Goal: Transaction & Acquisition: Purchase product/service

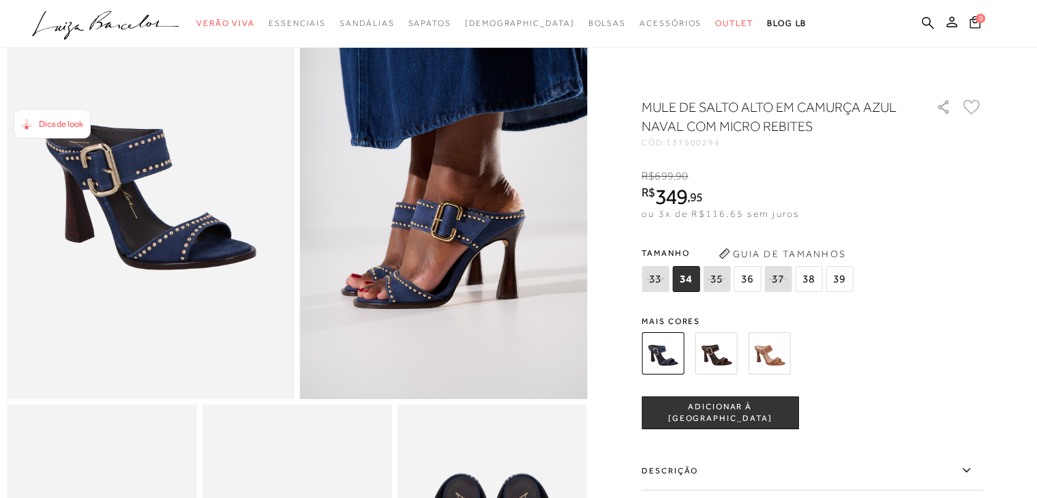
scroll to position [136, 0]
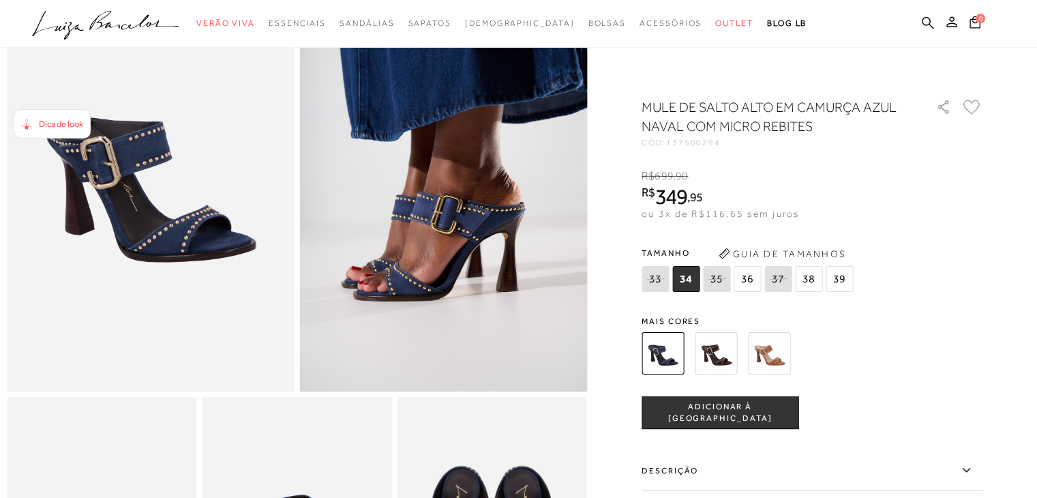
click at [726, 356] on img at bounding box center [716, 353] width 42 height 42
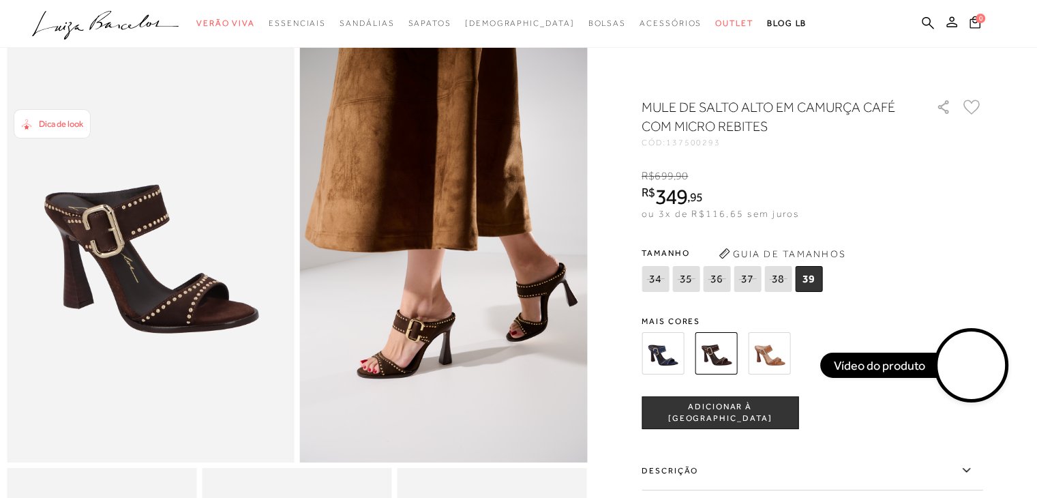
scroll to position [68, 0]
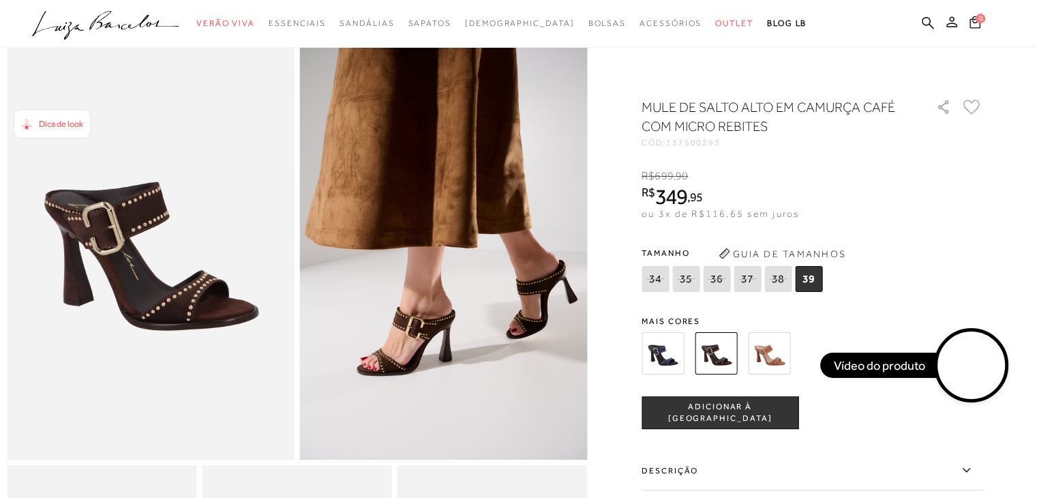
click at [968, 368] on video at bounding box center [972, 365] width 64 height 64
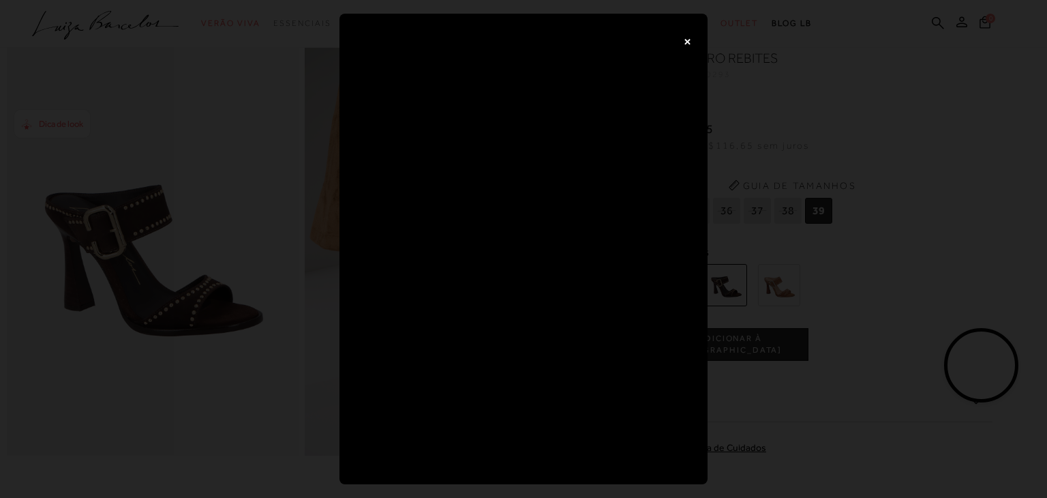
click at [690, 37] on button "×" at bounding box center [687, 40] width 27 height 27
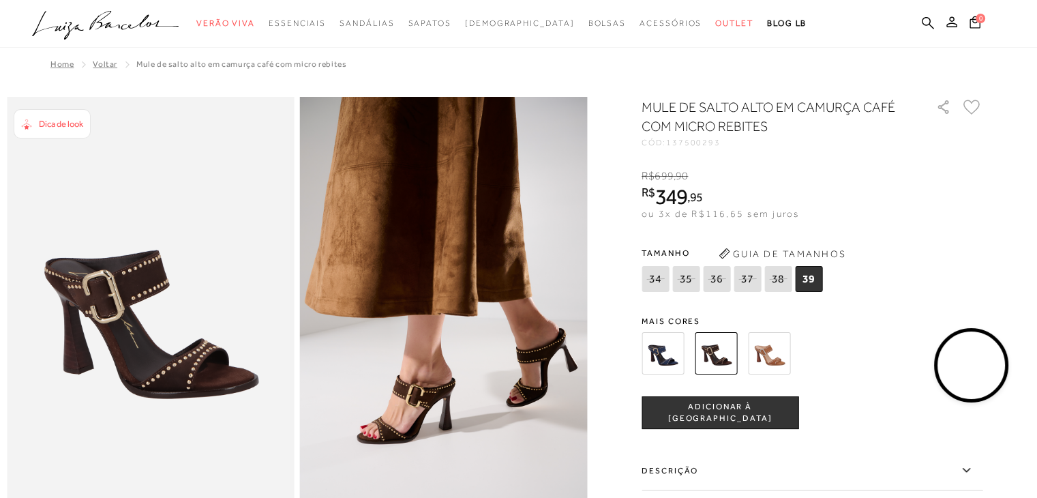
click at [671, 357] on img at bounding box center [663, 353] width 42 height 42
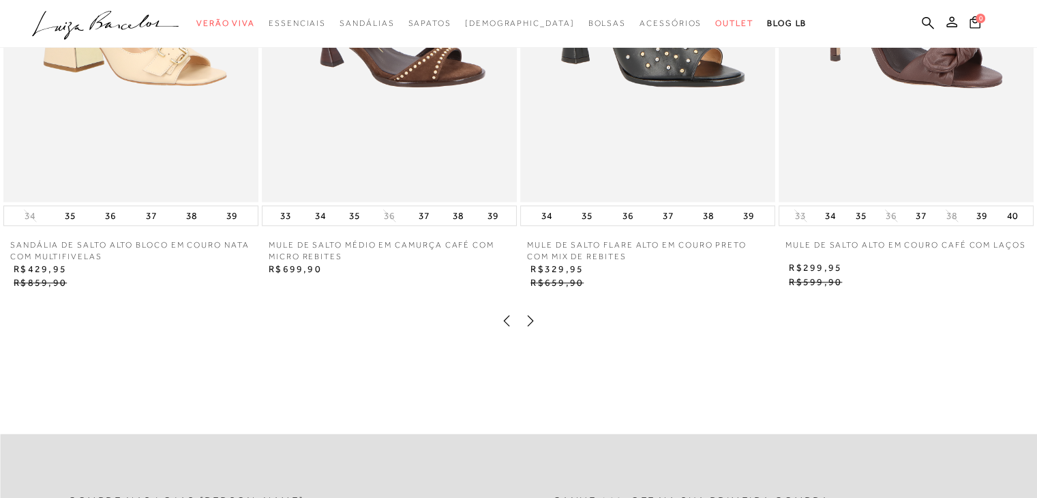
scroll to position [1500, 0]
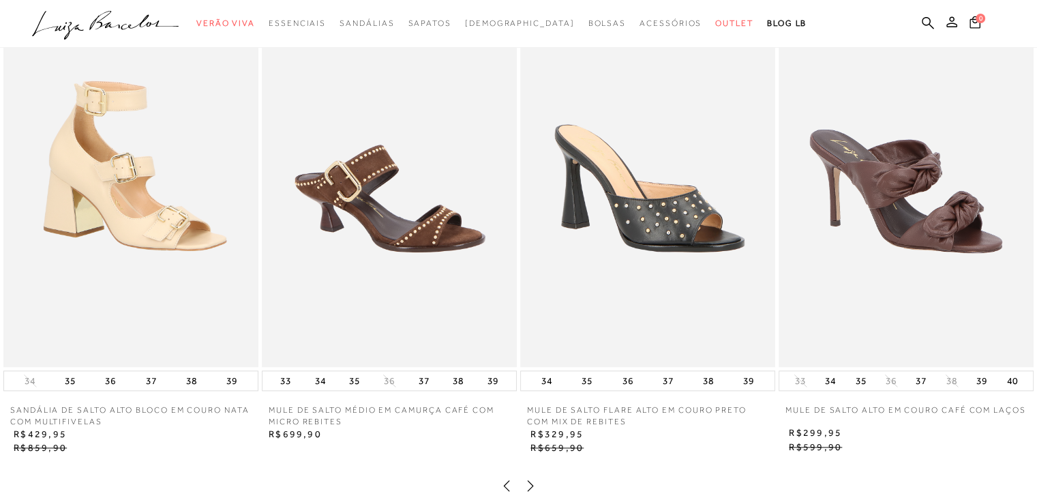
click at [925, 256] on img at bounding box center [906, 175] width 255 height 383
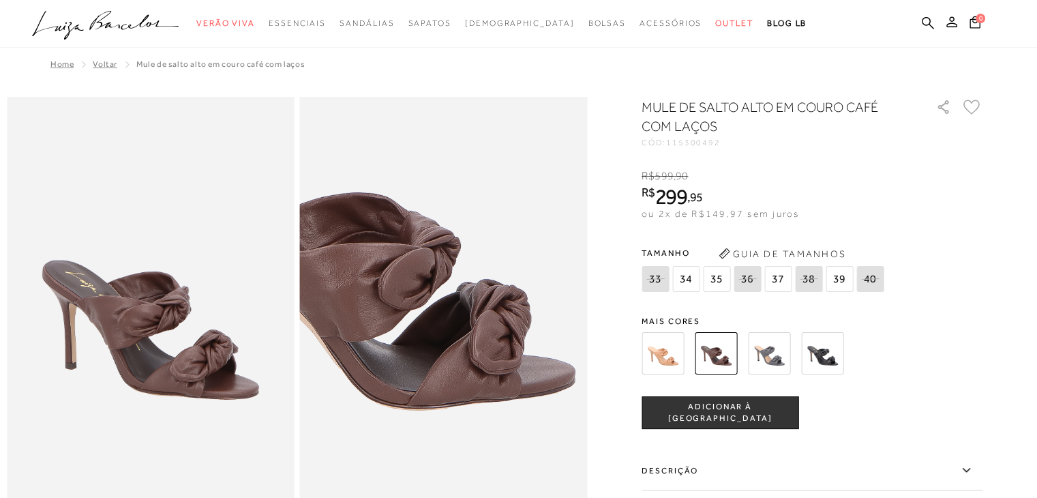
scroll to position [68, 0]
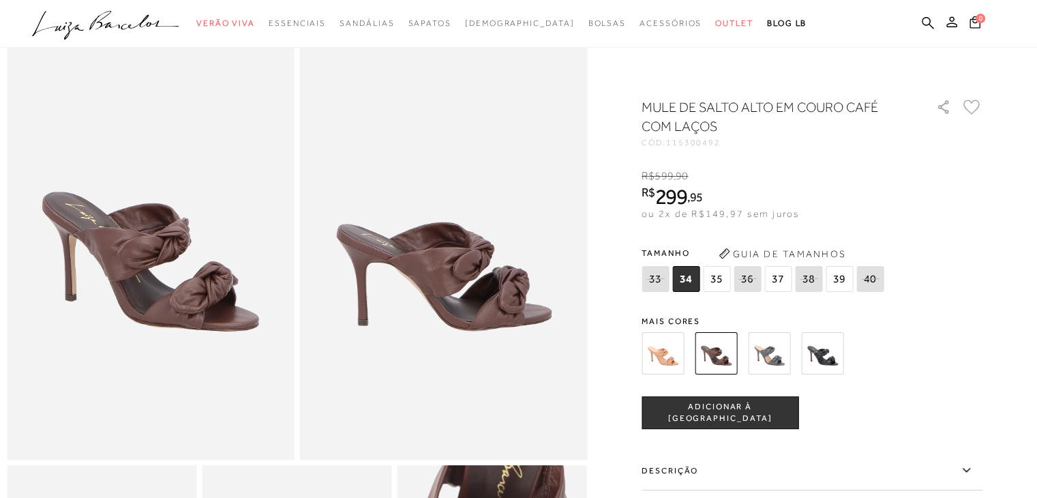
click at [782, 276] on span "37" at bounding box center [777, 279] width 27 height 26
click at [771, 414] on span "ADICIONAR À SACOLA" at bounding box center [719, 413] width 155 height 24
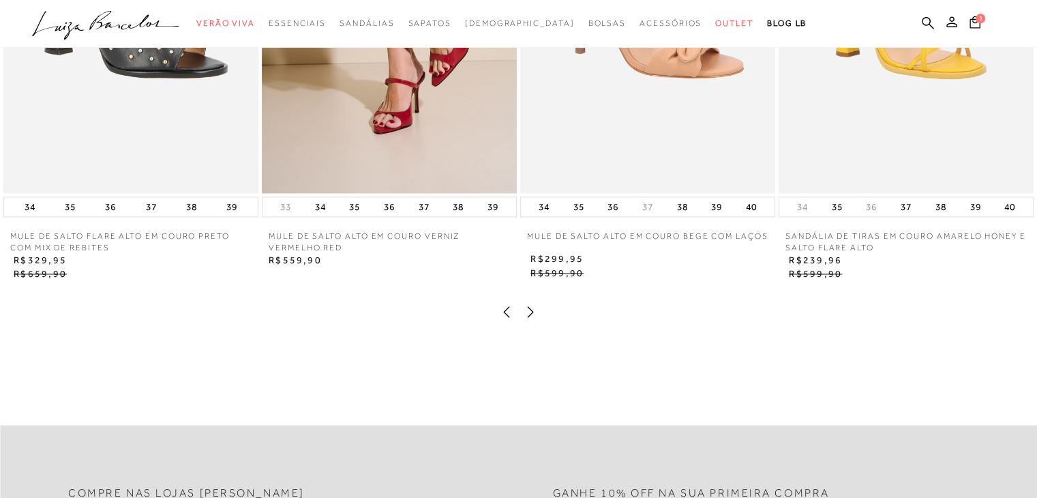
scroll to position [2114, 0]
click at [526, 318] on icon at bounding box center [531, 311] width 14 height 14
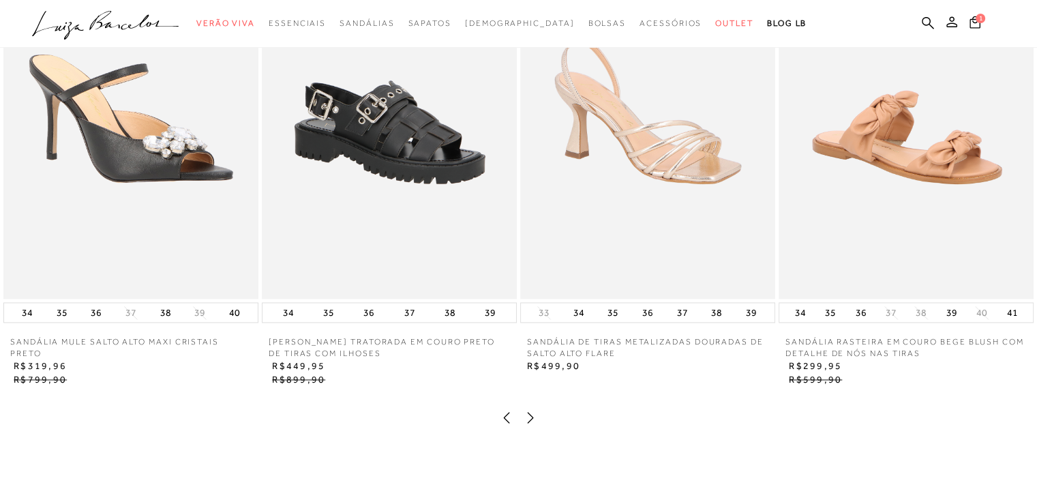
scroll to position [2046, 0]
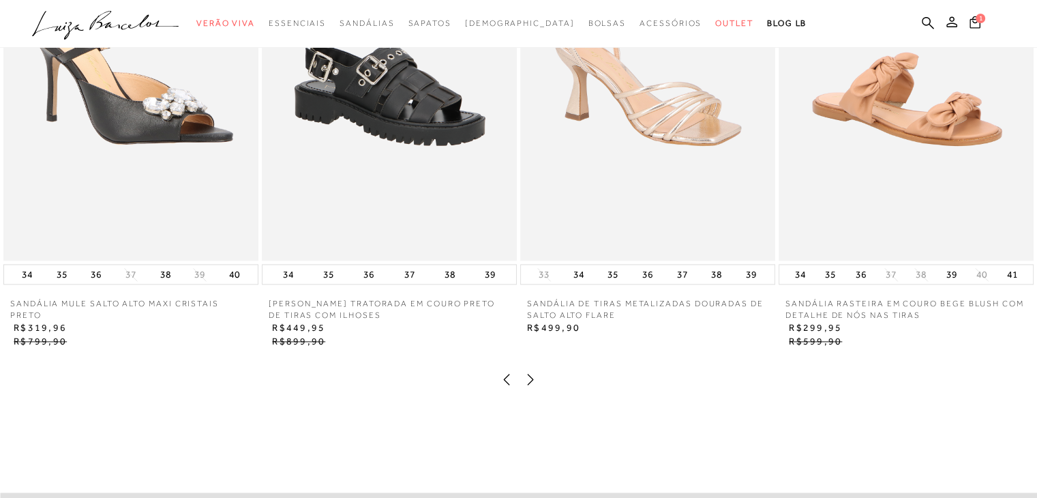
click at [531, 386] on icon at bounding box center [531, 379] width 14 height 14
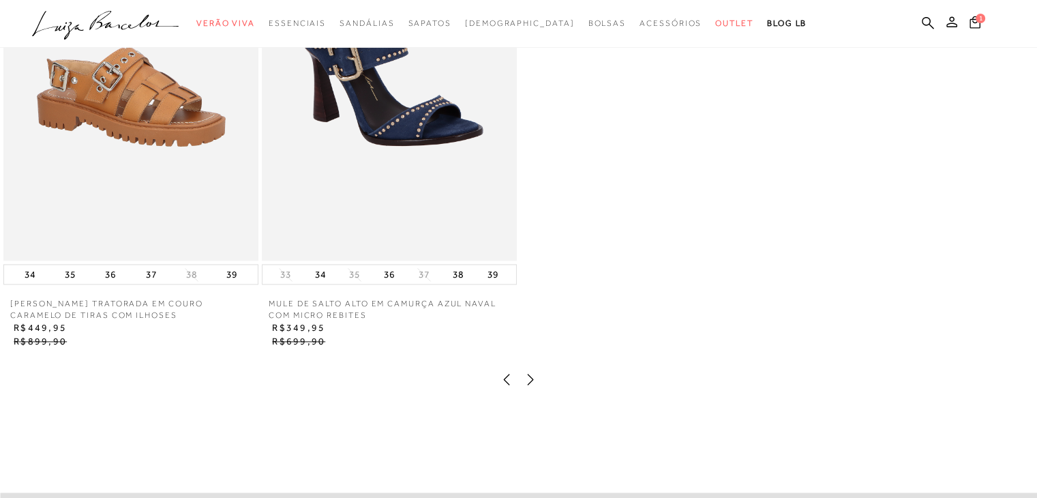
scroll to position [1978, 0]
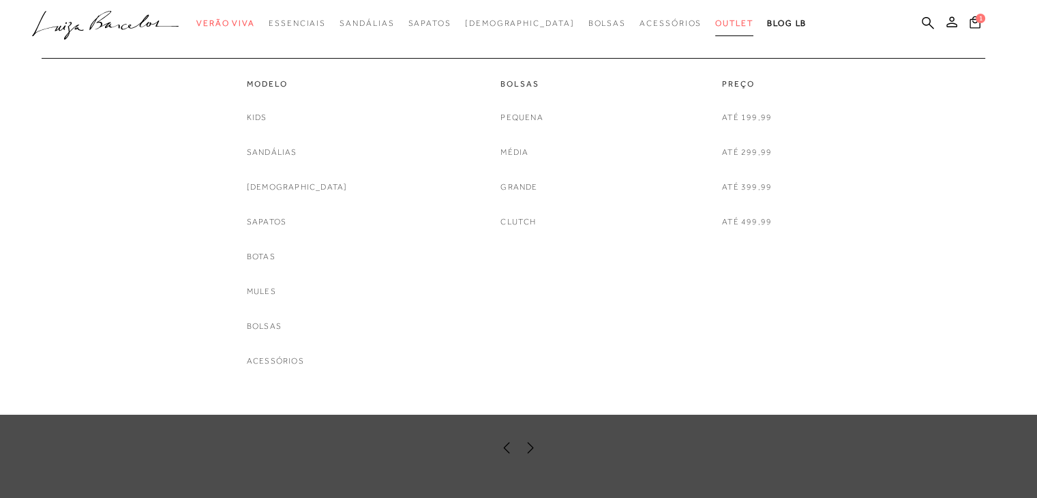
click at [715, 18] on span "Outlet" at bounding box center [734, 23] width 38 height 10
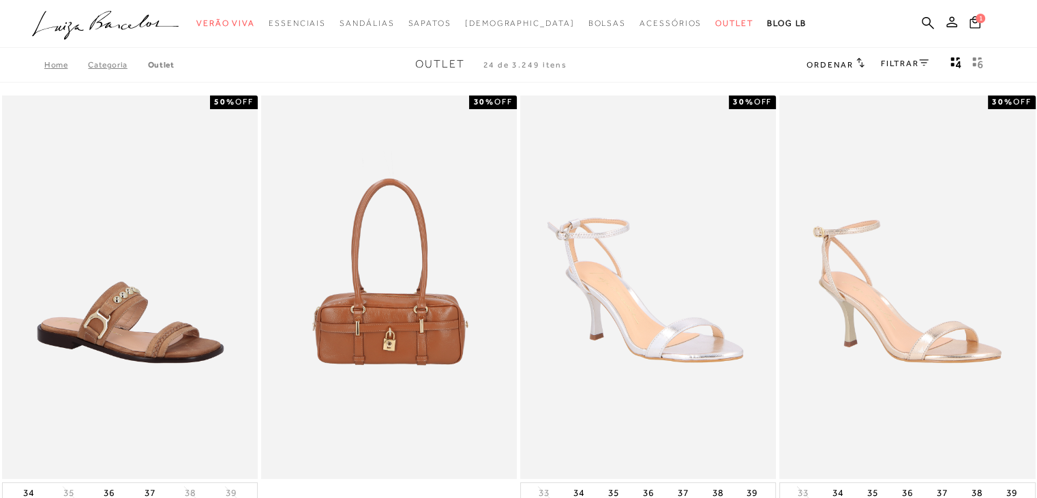
click at [893, 66] on link "FILTRAR" at bounding box center [905, 64] width 48 height 10
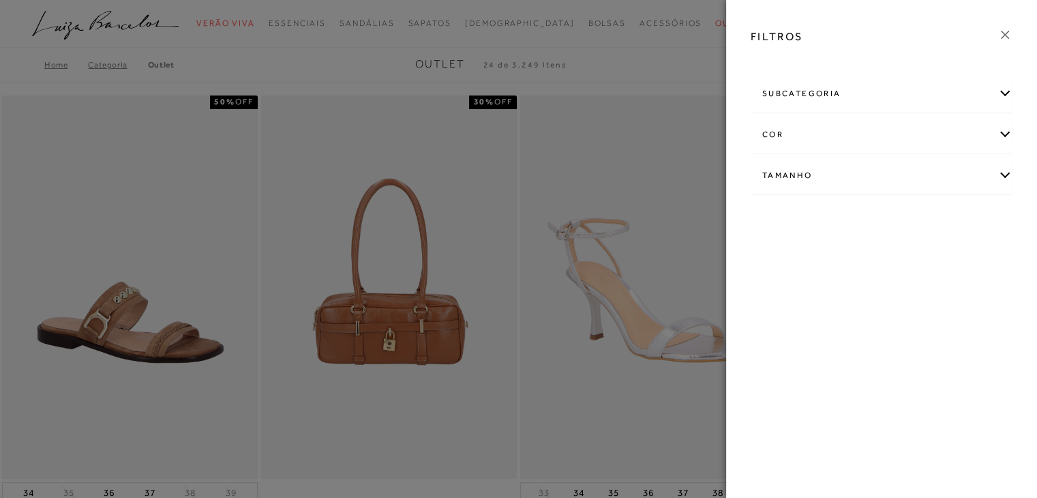
click at [982, 168] on div "Tamanho" at bounding box center [882, 176] width 261 height 36
click at [786, 276] on link "Ver mais..." at bounding box center [787, 278] width 37 height 10
click at [867, 287] on span "37" at bounding box center [862, 291] width 20 height 10
click at [863, 287] on input "37" at bounding box center [856, 294] width 14 height 14
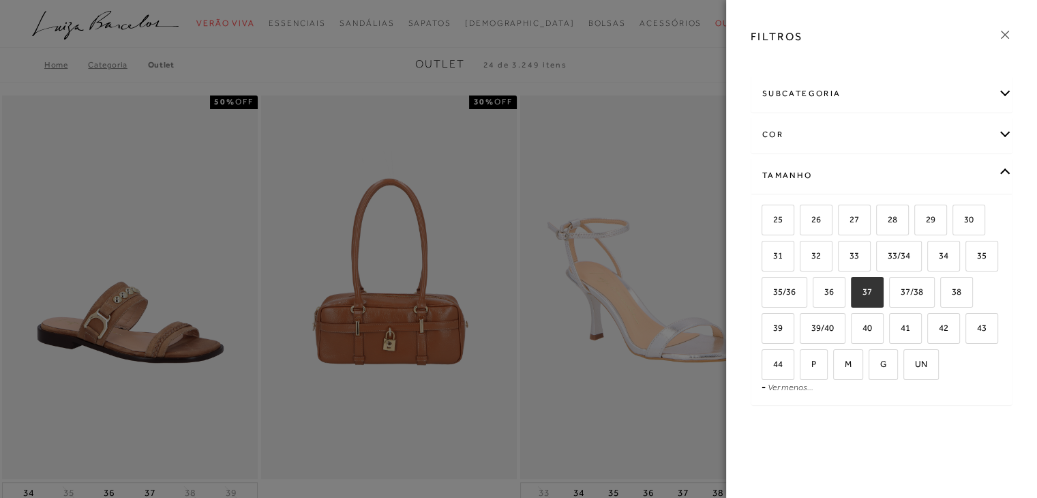
checkbox input "true"
click at [913, 294] on span "37/38" at bounding box center [907, 291] width 33 height 10
click at [901, 294] on input "37/38" at bounding box center [894, 294] width 14 height 14
checkbox input "true"
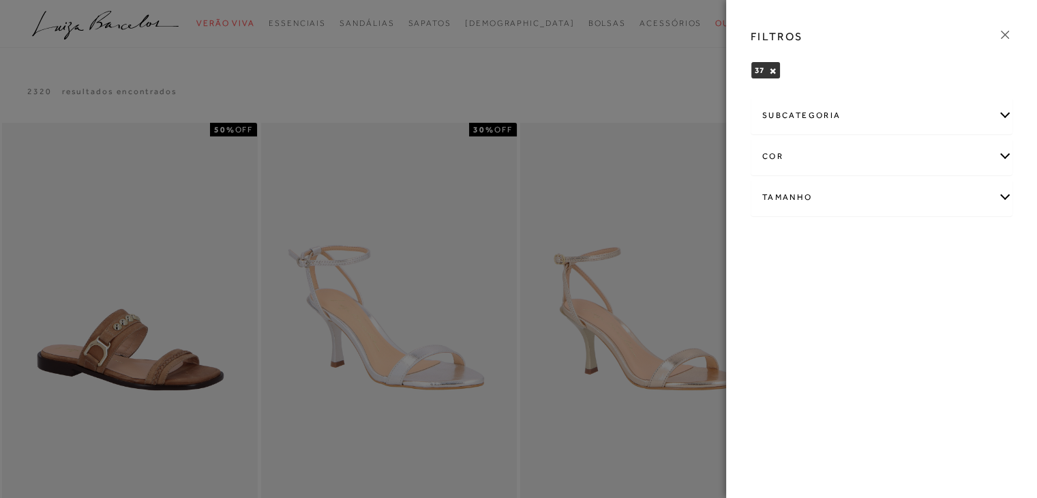
click at [674, 265] on div at bounding box center [518, 249] width 1037 height 498
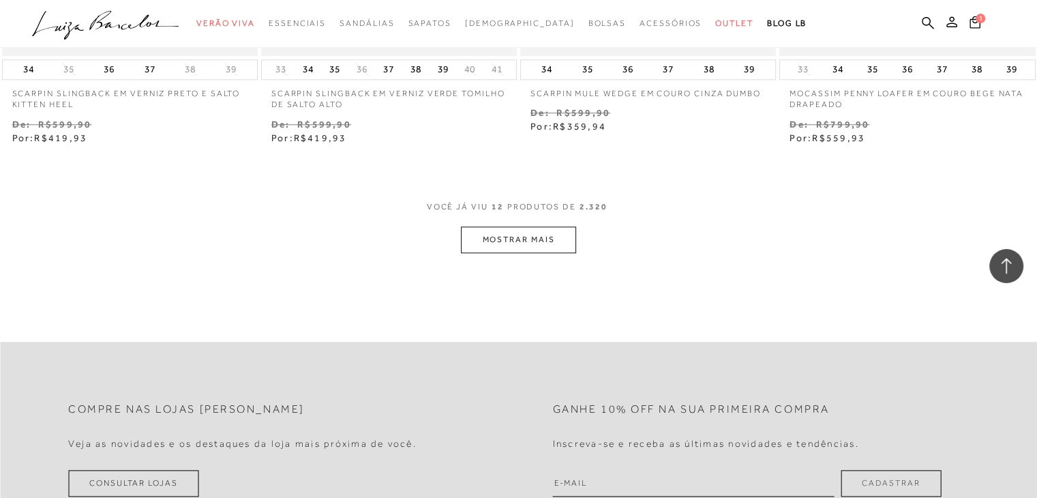
scroll to position [1432, 0]
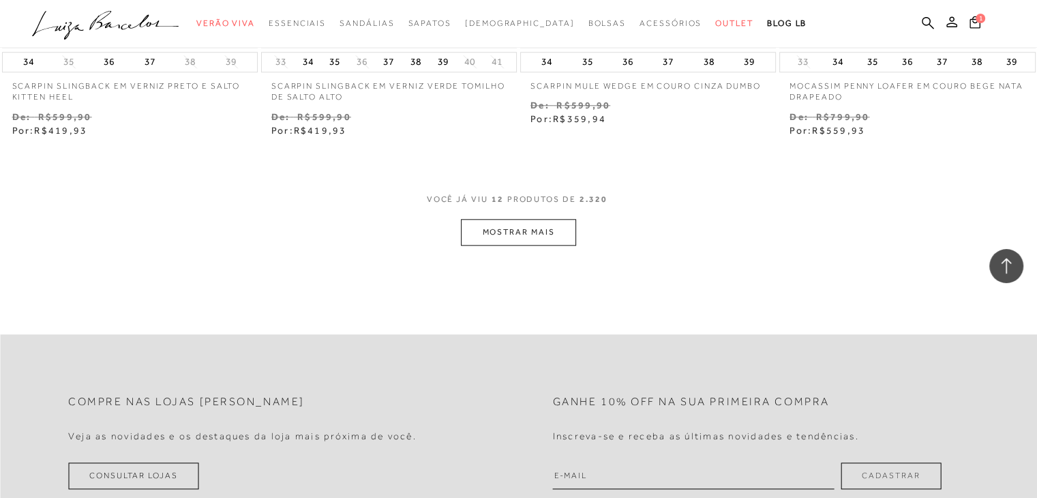
click at [542, 242] on button "MOSTRAR MAIS" at bounding box center [518, 232] width 115 height 27
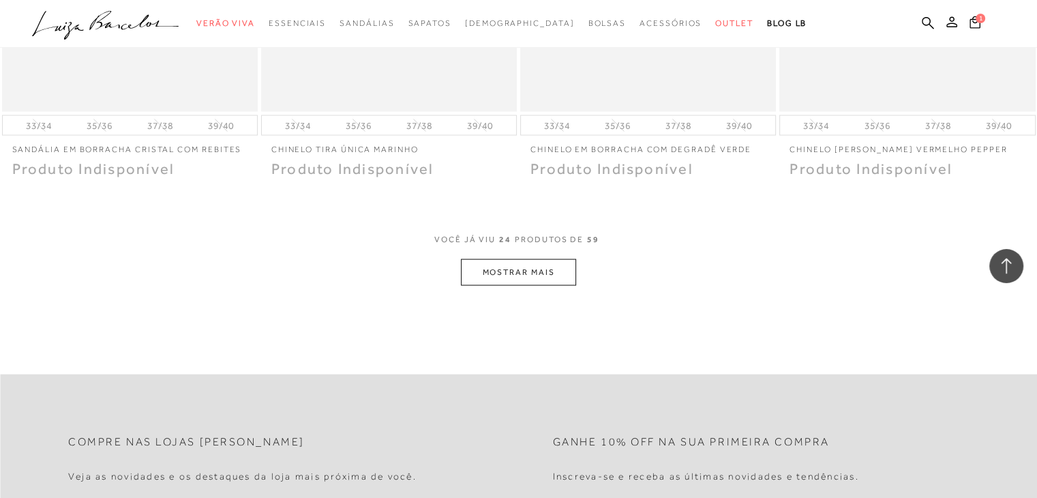
scroll to position [2796, 0]
click at [535, 281] on button "MOSTRAR MAIS" at bounding box center [518, 270] width 115 height 27
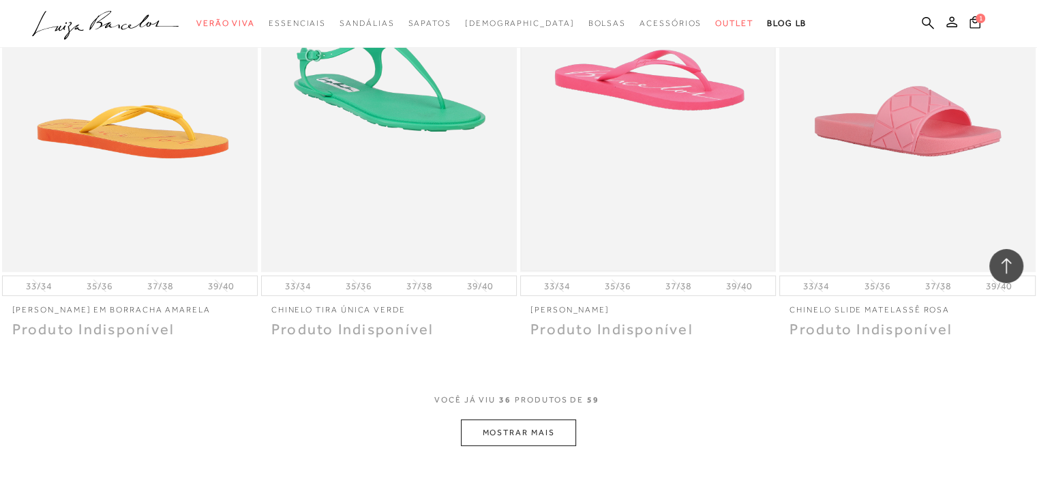
scroll to position [4092, 0]
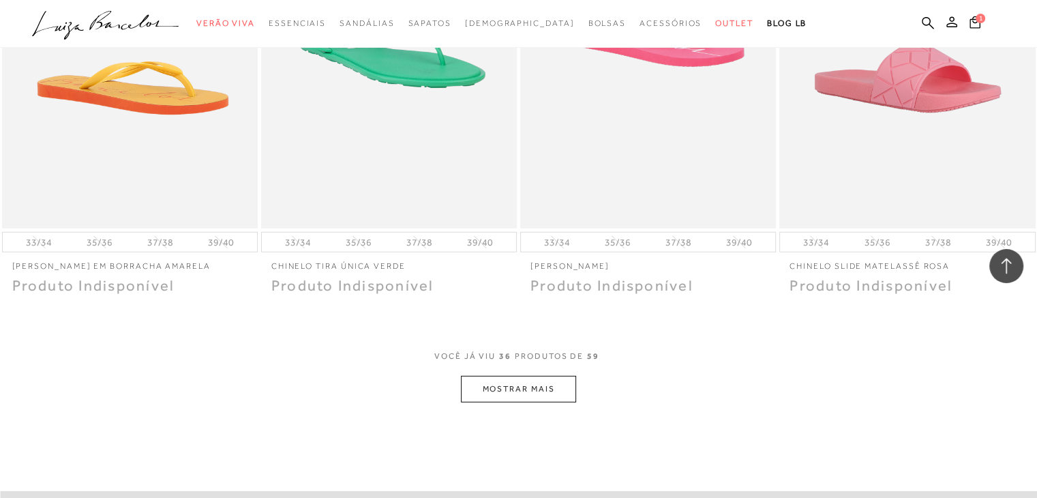
click at [516, 386] on button "MOSTRAR MAIS" at bounding box center [518, 389] width 115 height 27
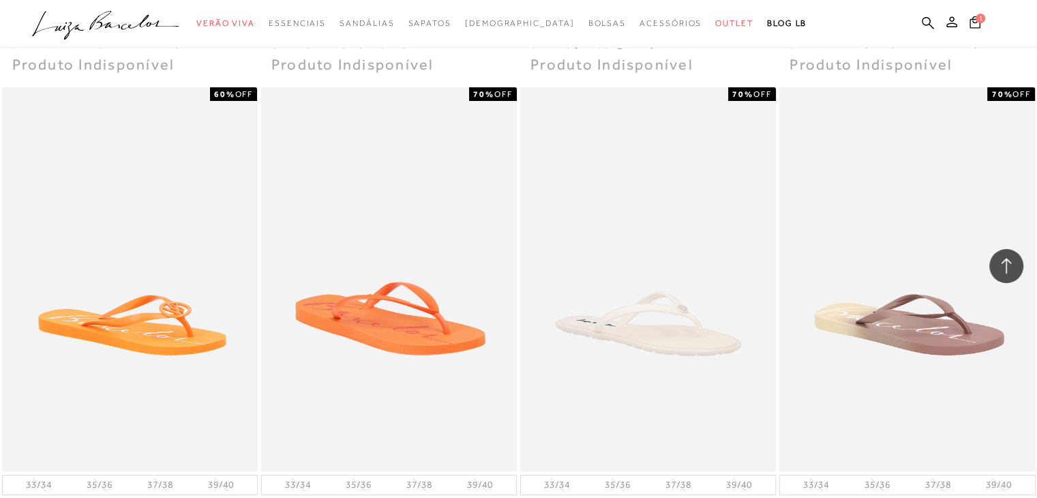
scroll to position [5592, 0]
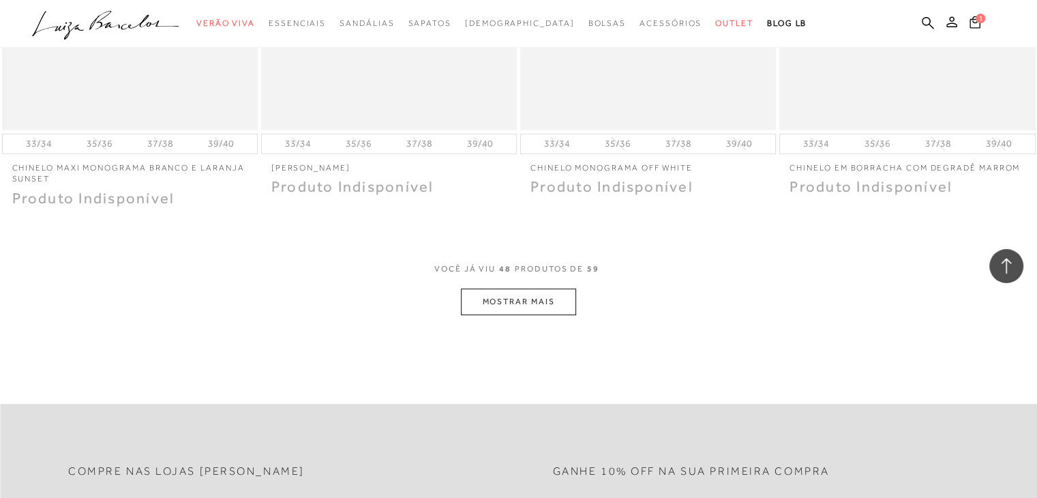
click at [524, 308] on button "MOSTRAR MAIS" at bounding box center [518, 301] width 115 height 27
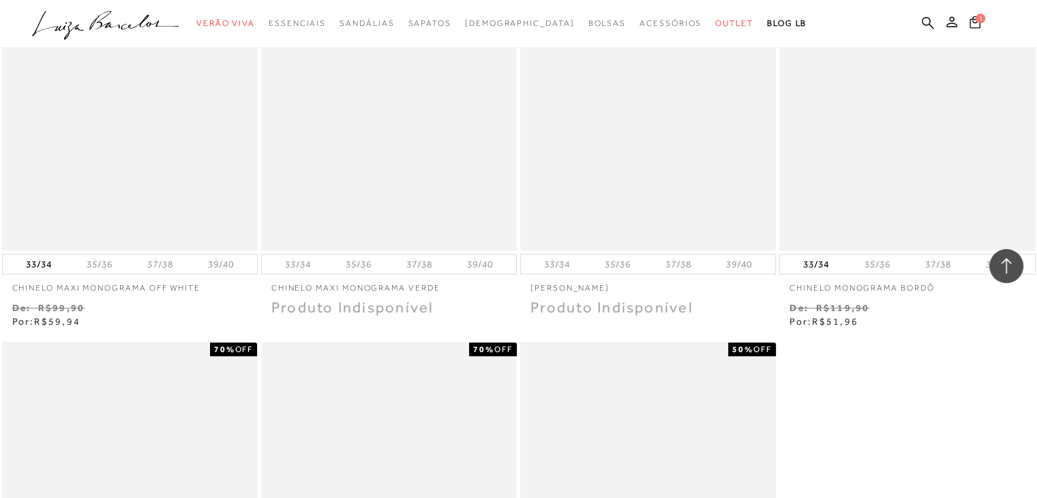
scroll to position [6410, 0]
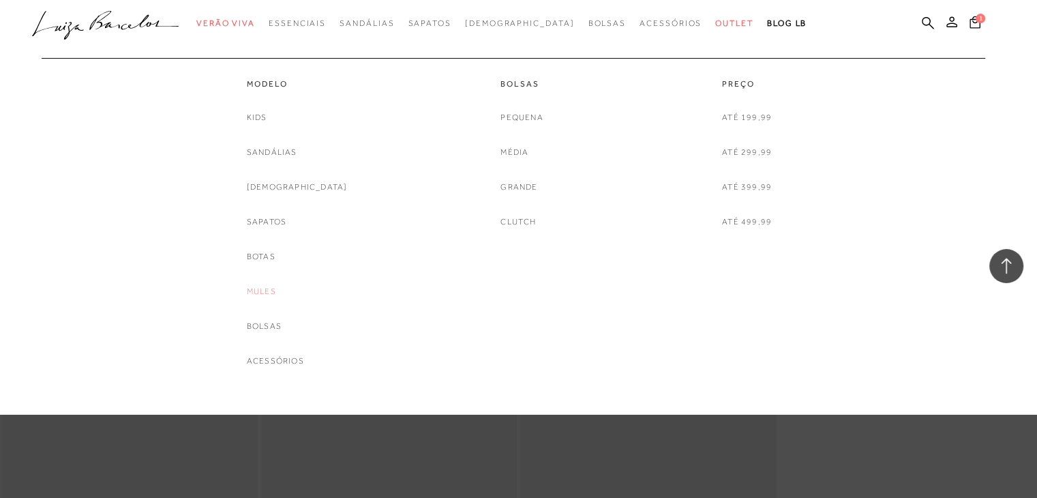
click at [276, 291] on link "Mules" at bounding box center [261, 291] width 29 height 14
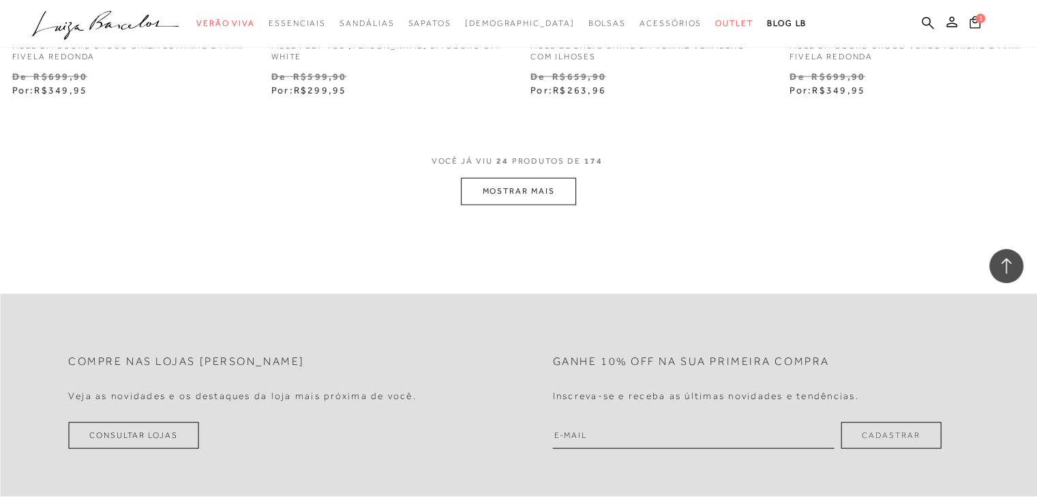
scroll to position [2932, 0]
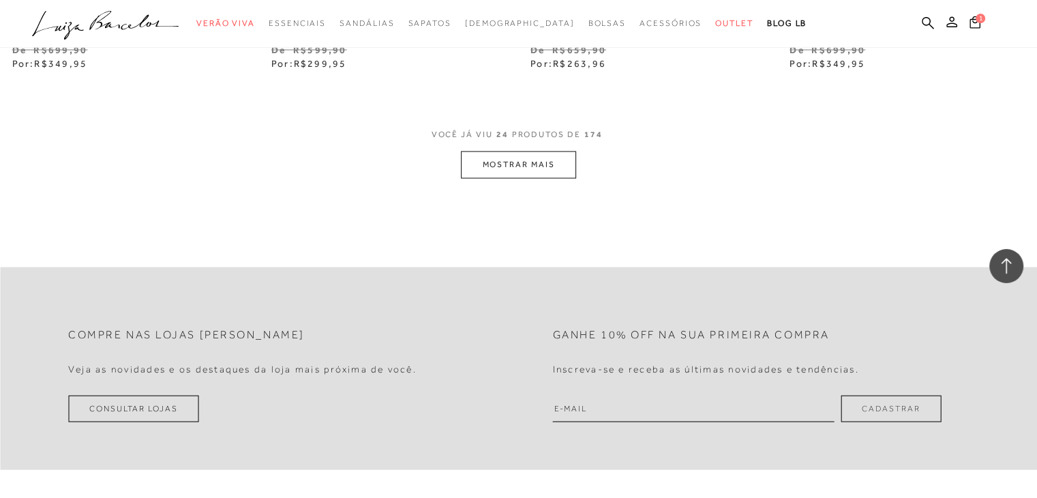
click at [532, 164] on button "MOSTRAR MAIS" at bounding box center [518, 164] width 115 height 27
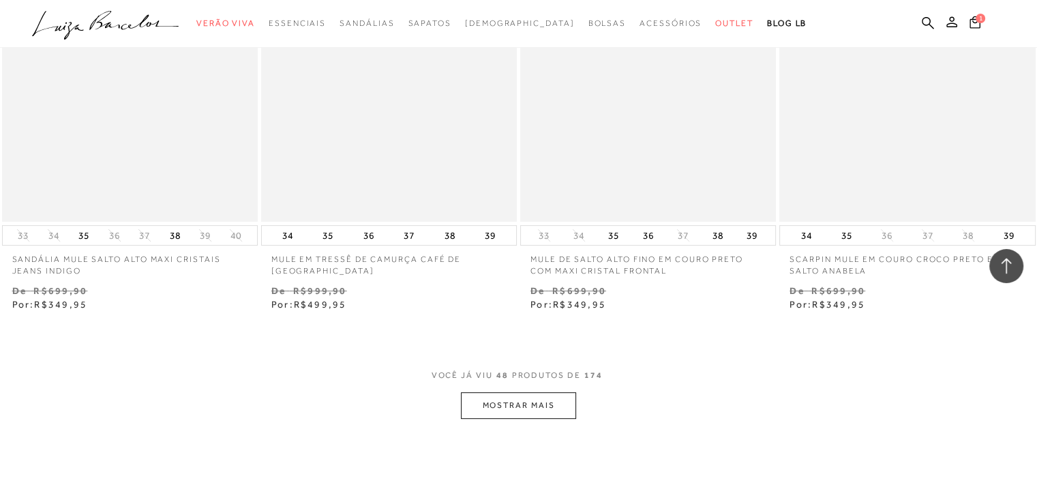
scroll to position [5728, 0]
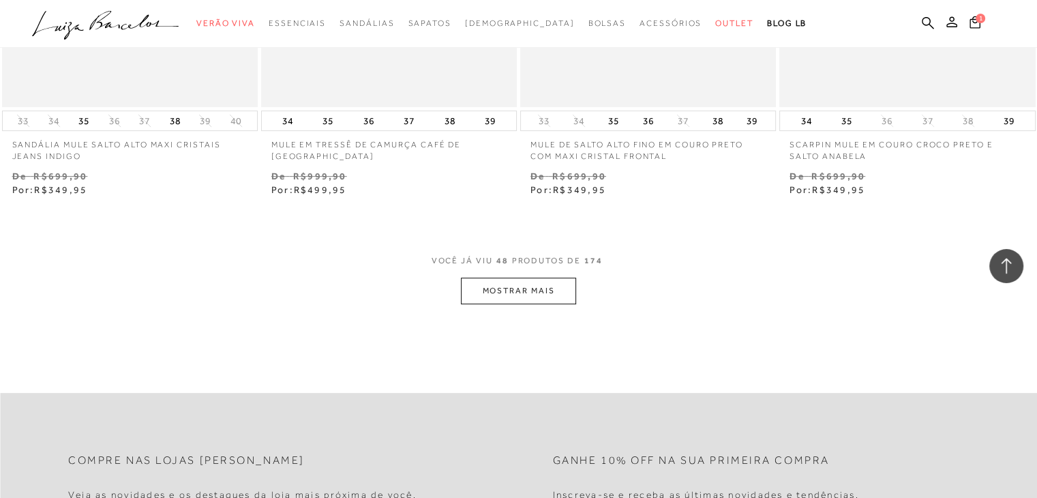
click at [469, 288] on button "MOSTRAR MAIS" at bounding box center [518, 291] width 115 height 27
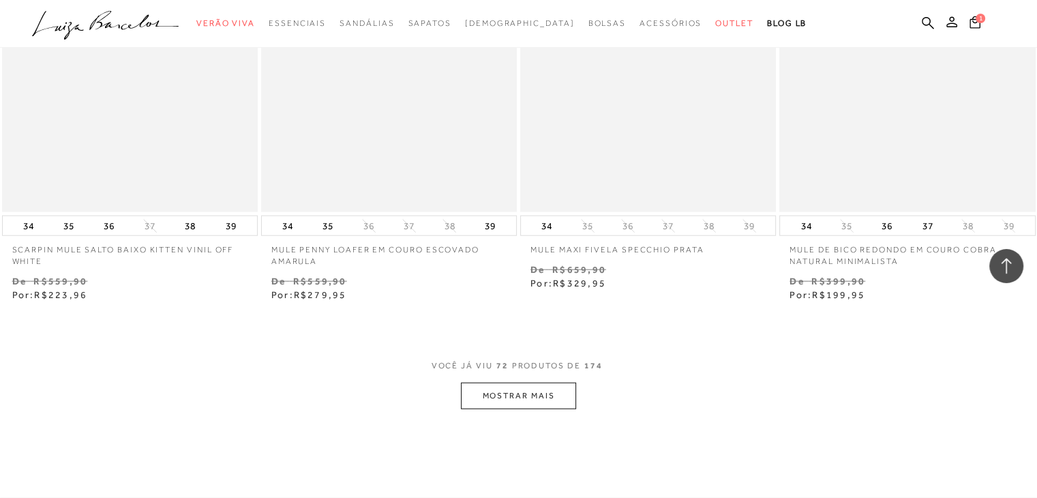
scroll to position [8601, 0]
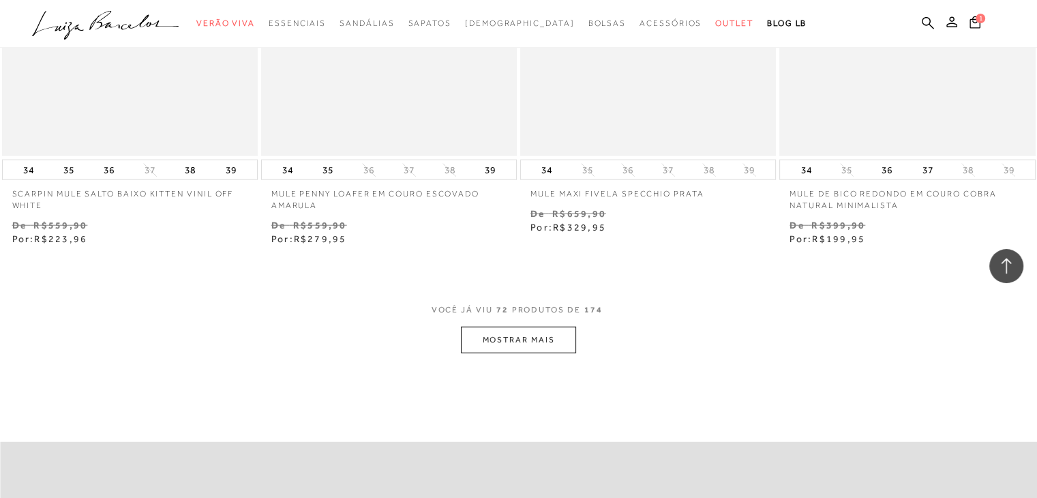
click at [561, 340] on button "MOSTRAR MAIS" at bounding box center [518, 340] width 115 height 27
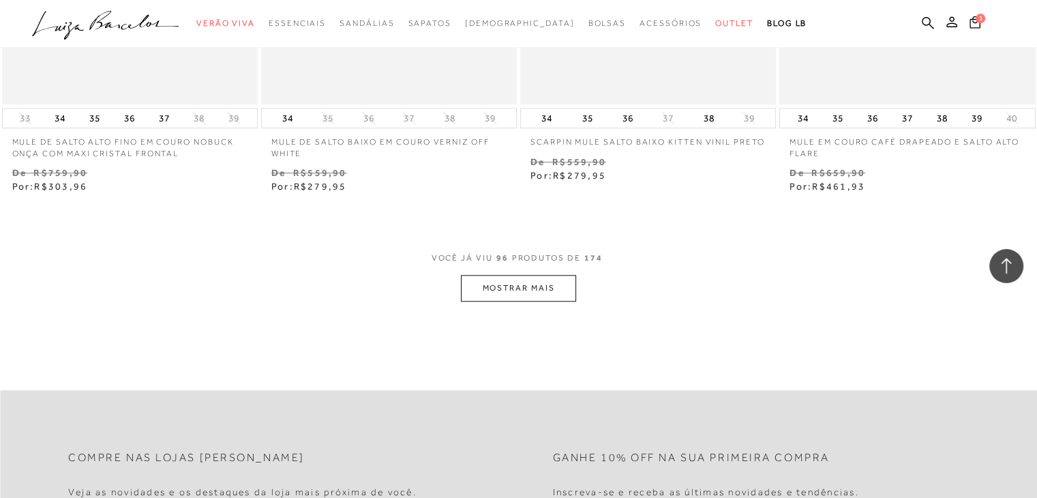
scroll to position [11601, 0]
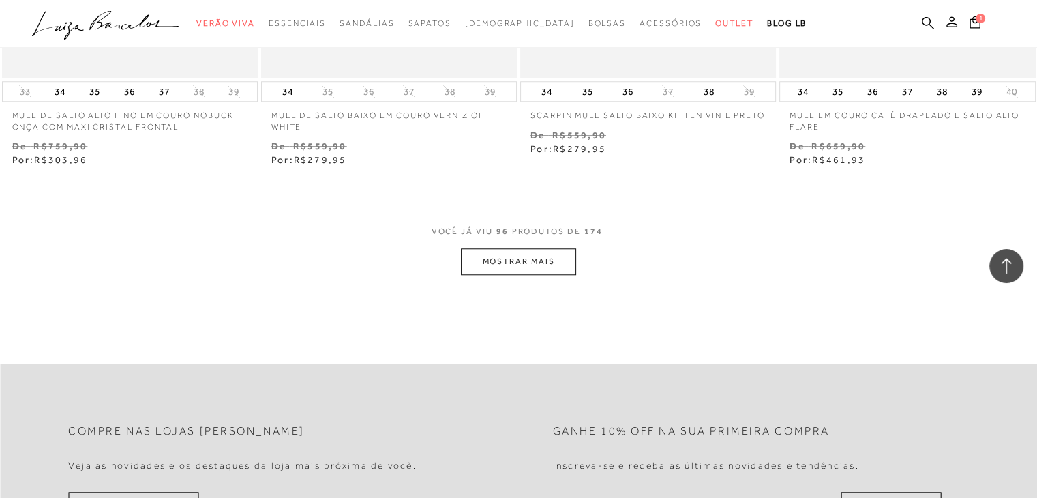
click at [551, 248] on button "MOSTRAR MAIS" at bounding box center [518, 261] width 115 height 27
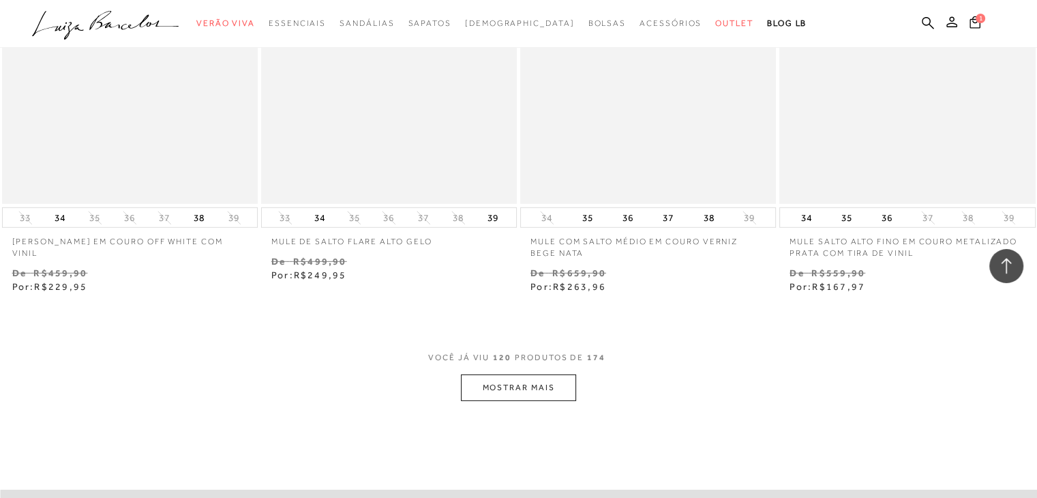
scroll to position [14466, 0]
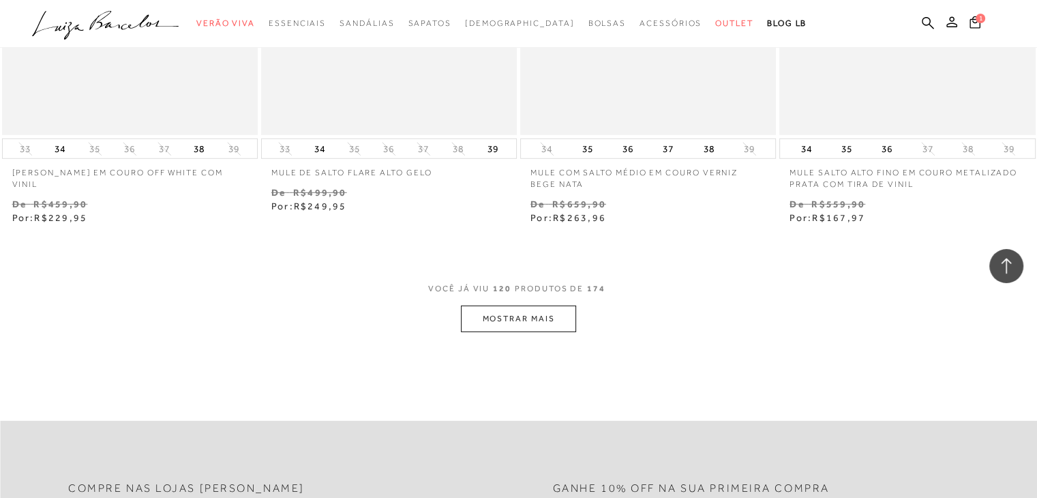
click at [563, 291] on span "VOCÊ JÁ VIU 120 PRODUTOS DE 174" at bounding box center [518, 293] width 181 height 25
click at [563, 306] on button "MOSTRAR MAIS" at bounding box center [518, 319] width 115 height 27
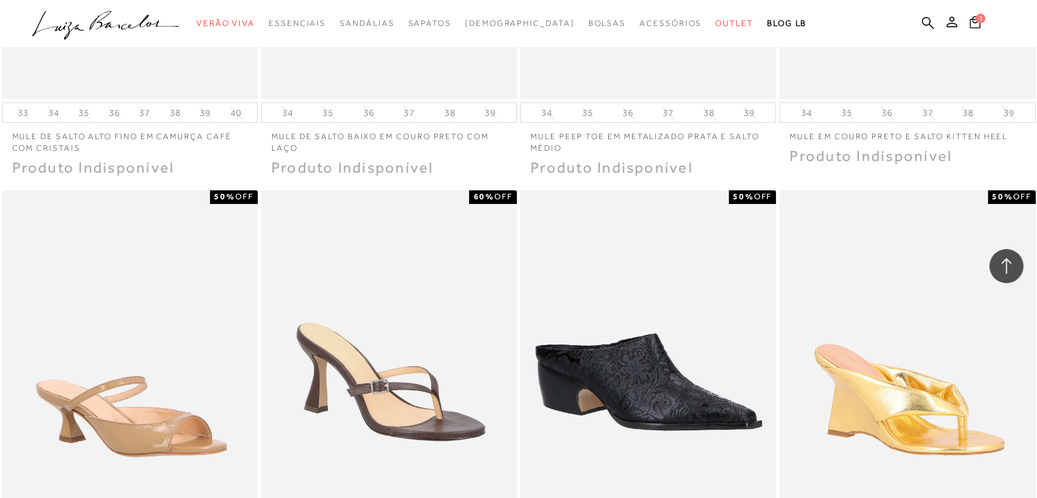
scroll to position [15352, 0]
